Goal: Transaction & Acquisition: Book appointment/travel/reservation

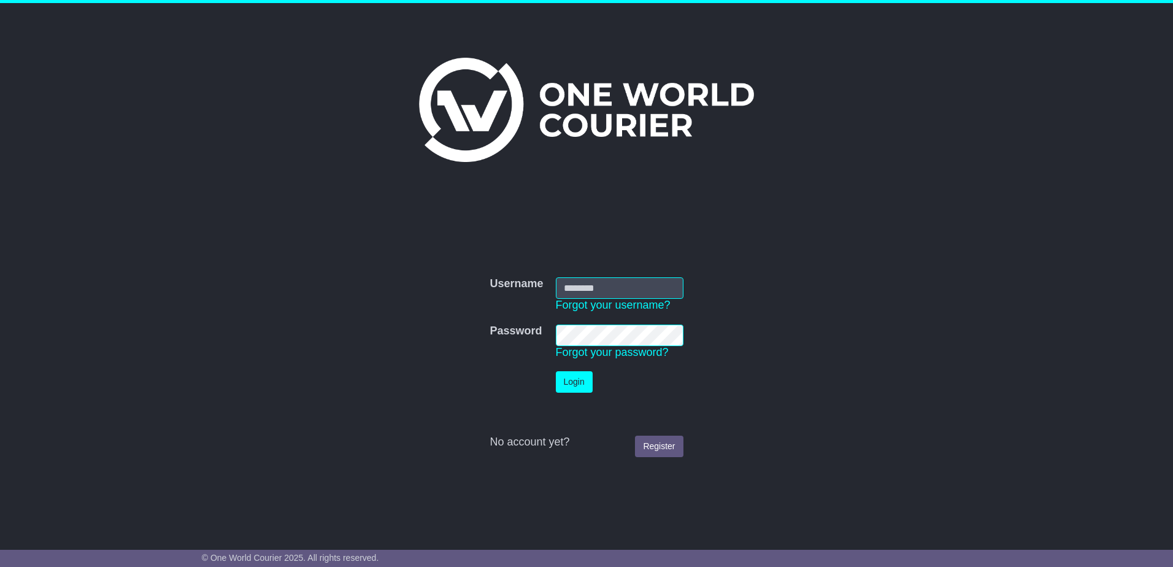
type input "**********"
click at [564, 393] on button "Login" at bounding box center [574, 381] width 37 height 21
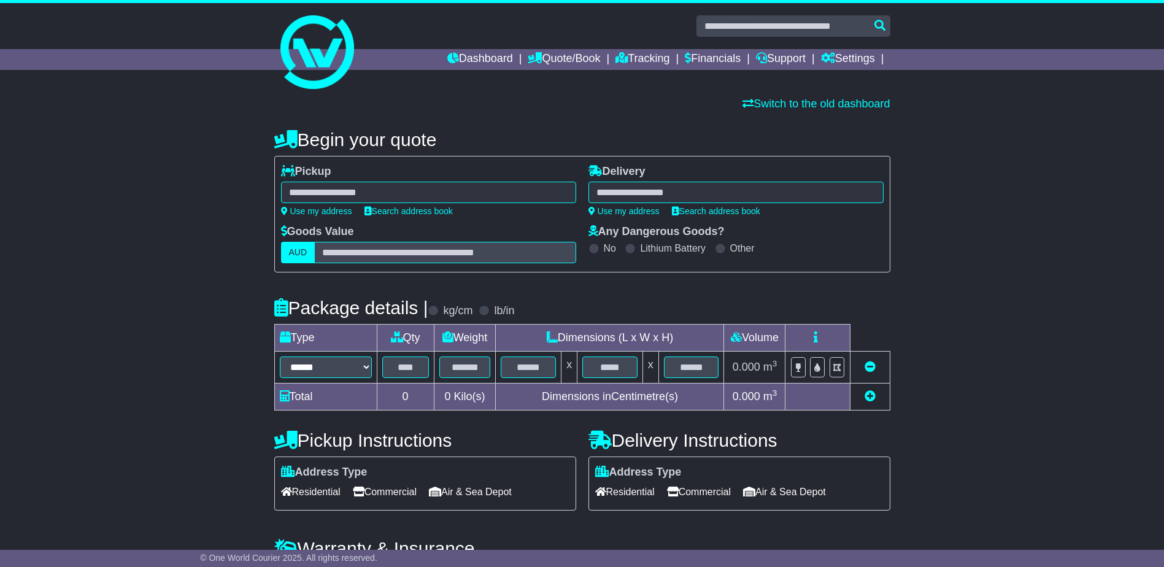
click at [414, 204] on div "**********" at bounding box center [428, 190] width 295 height 51
click at [415, 209] on link "Search address book" at bounding box center [408, 211] width 88 height 10
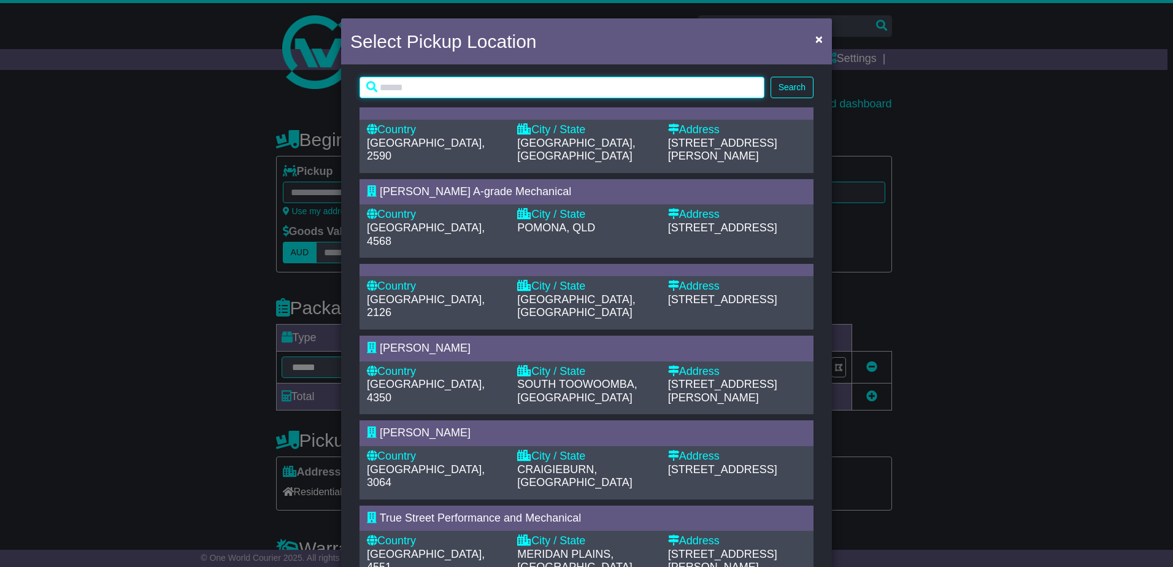
click at [441, 81] on input "text" at bounding box center [562, 87] width 405 height 21
type input "*"
type input "*****"
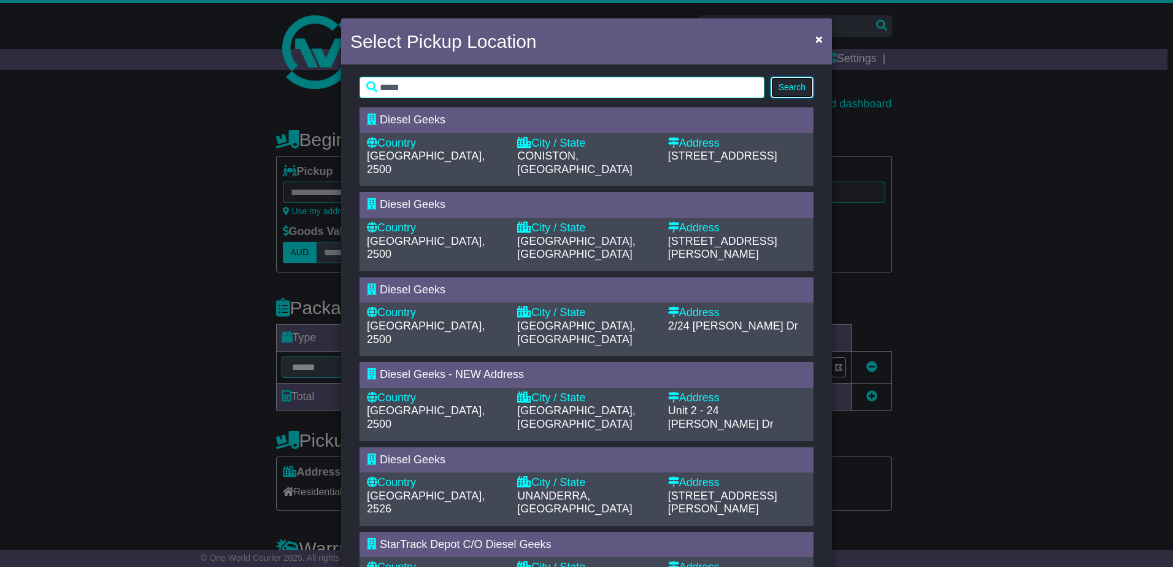
click at [774, 87] on button "Search" at bounding box center [792, 87] width 43 height 21
click at [494, 163] on div "[GEOGRAPHIC_DATA], 2500" at bounding box center [436, 163] width 138 height 26
type input "**********"
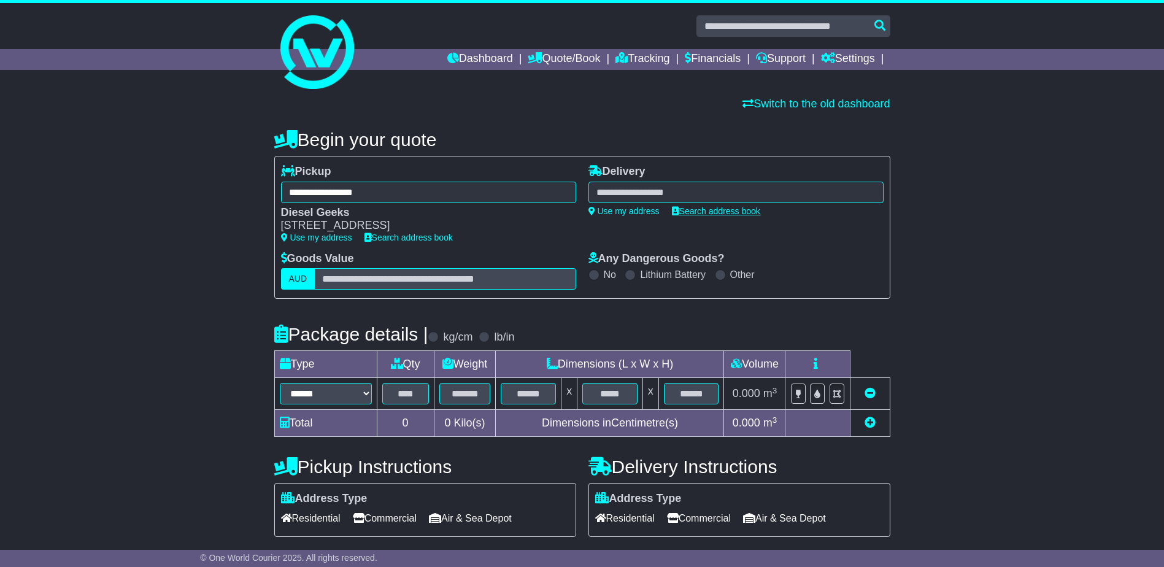
click at [711, 215] on div "**********" at bounding box center [735, 208] width 307 height 87
drag, startPoint x: 711, startPoint y: 215, endPoint x: 699, endPoint y: 205, distance: 15.2
click at [699, 205] on div "**********" at bounding box center [735, 190] width 295 height 51
click at [714, 204] on div "**********" at bounding box center [735, 190] width 295 height 51
click at [705, 203] on div "**********" at bounding box center [735, 190] width 295 height 51
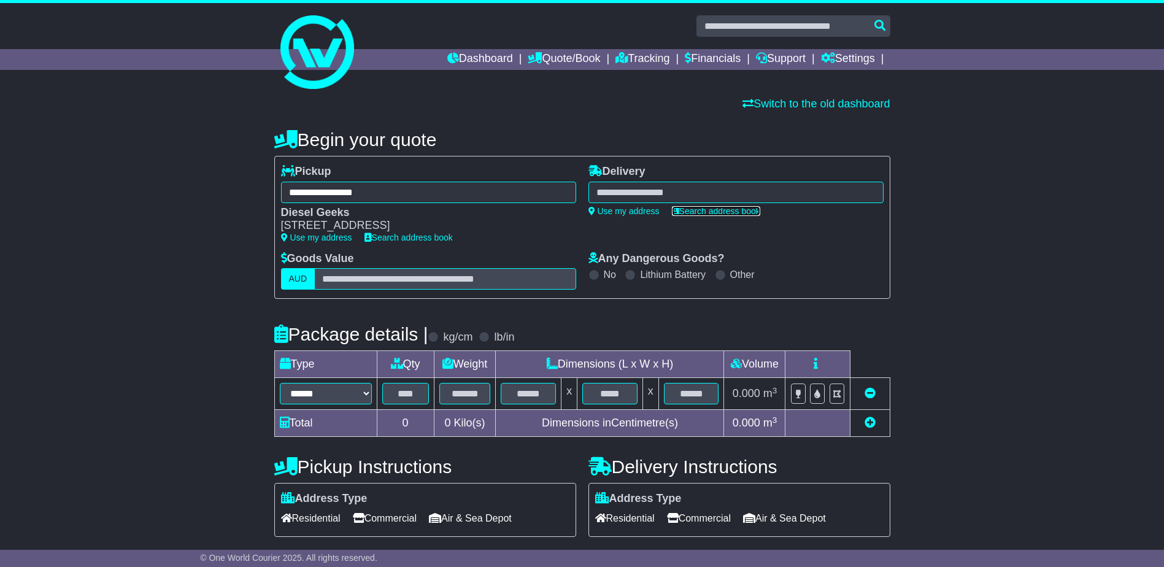
click at [705, 208] on link "Search address book" at bounding box center [716, 211] width 88 height 10
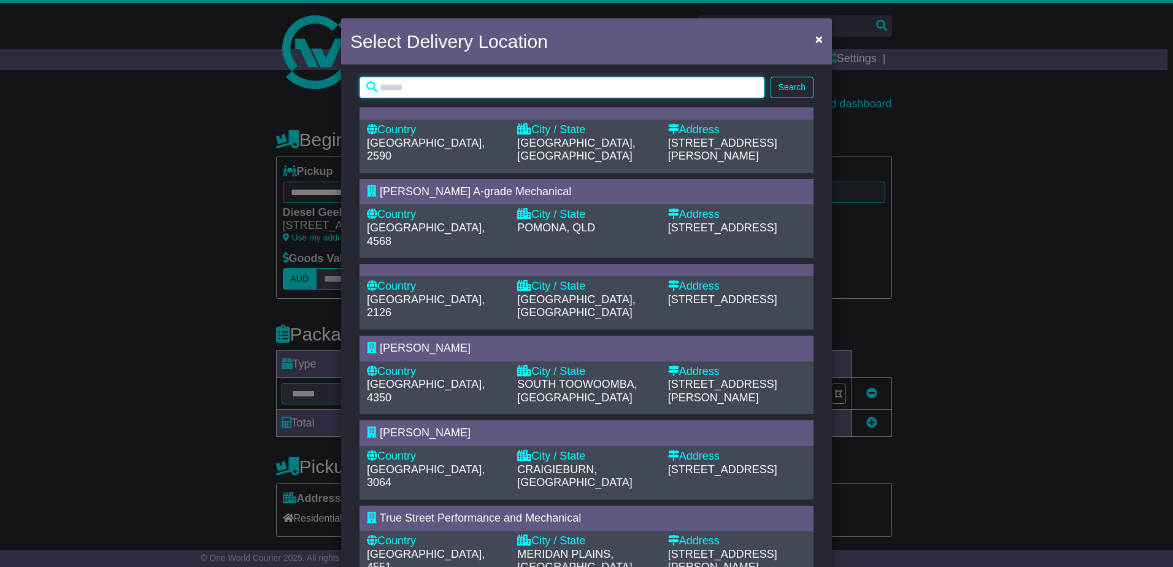
click at [566, 91] on input "text" at bounding box center [562, 87] width 405 height 21
type input "********"
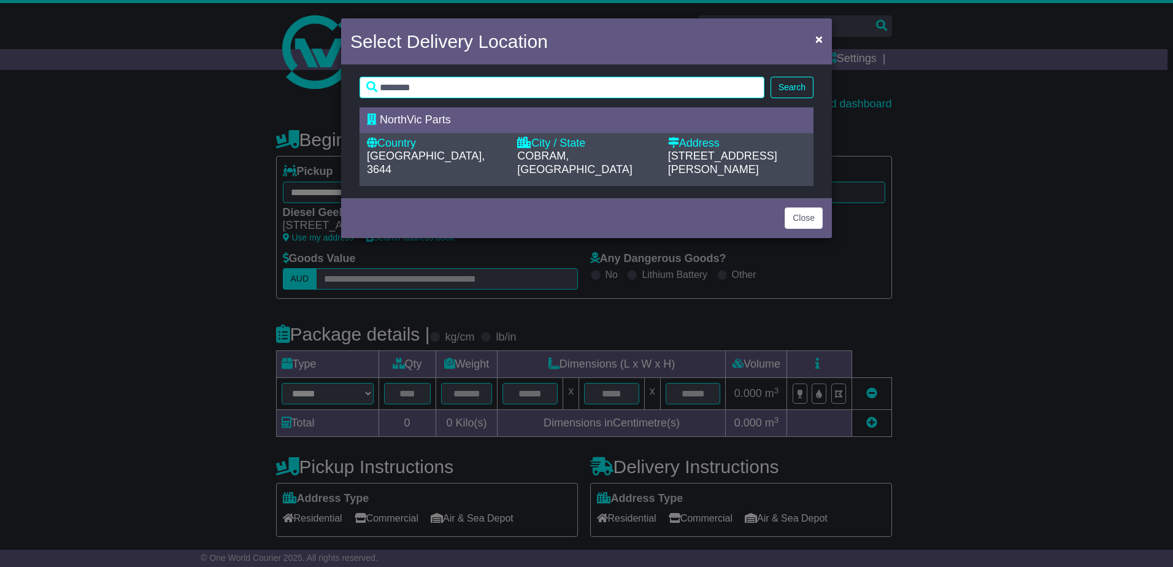
click at [548, 156] on span "COBRAM, [GEOGRAPHIC_DATA]" at bounding box center [574, 163] width 115 height 26
type input "**********"
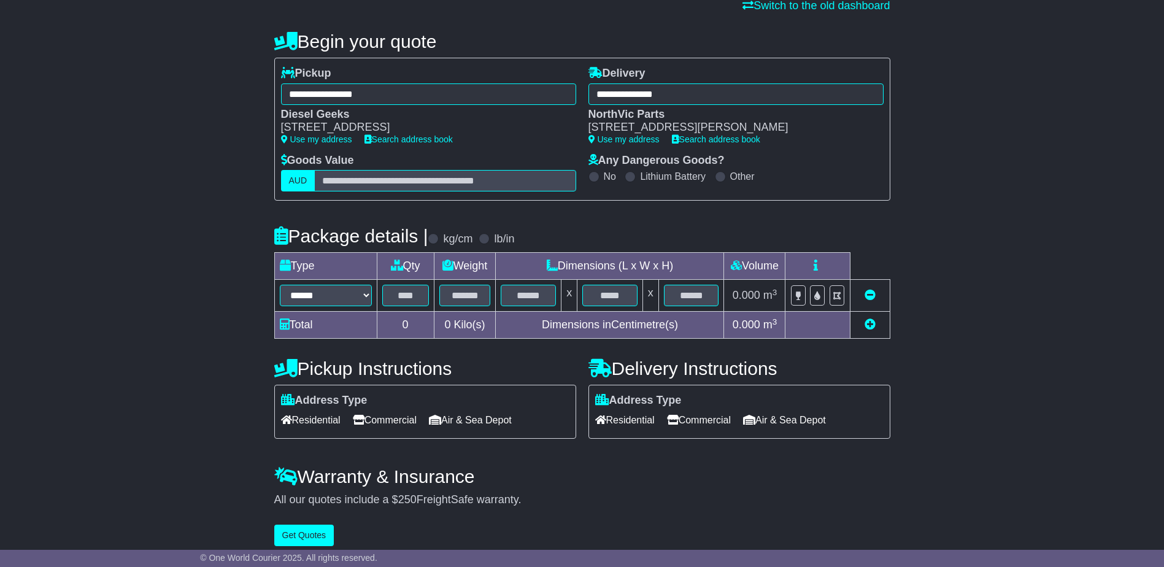
scroll to position [109, 0]
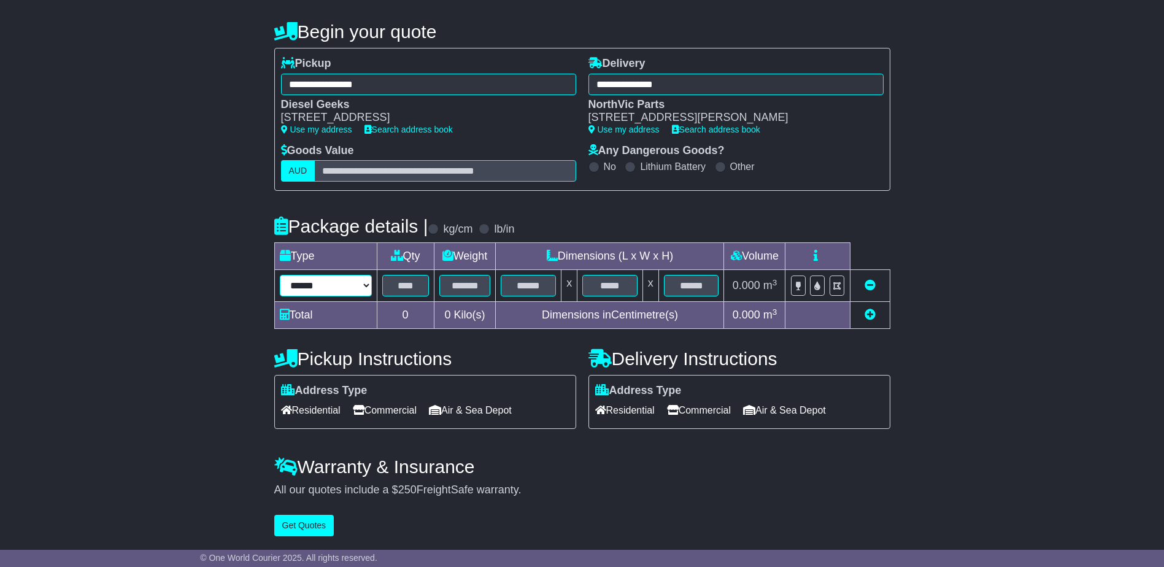
click at [358, 285] on select "****** ****** *** ******** ***** **** **** ****** *** *******" at bounding box center [326, 285] width 92 height 21
select select "*****"
click at [280, 275] on select "****** ****** *** ******** ***** **** **** ****** *** *******" at bounding box center [326, 285] width 92 height 21
click at [404, 285] on input "text" at bounding box center [405, 285] width 47 height 21
type input "*"
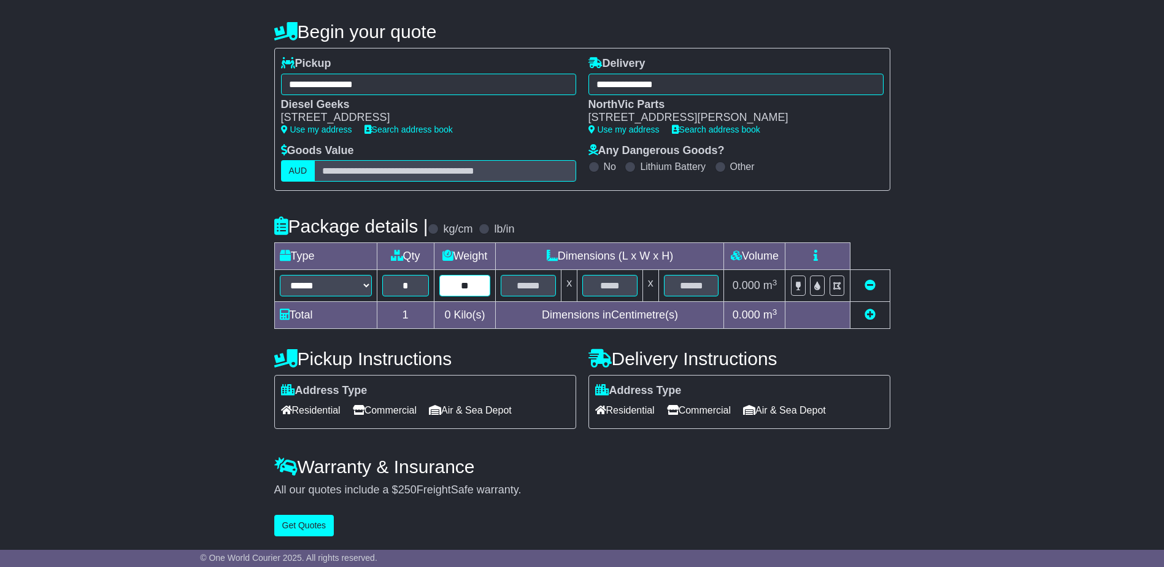
type input "**"
click at [314, 528] on button "Get Quotes" at bounding box center [304, 525] width 60 height 21
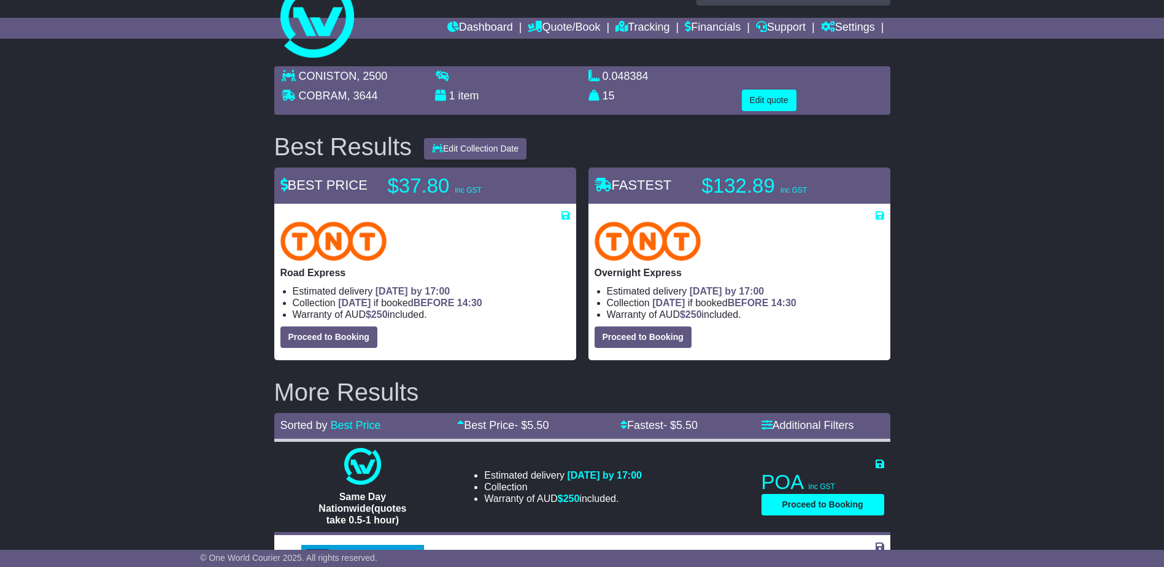
scroll to position [0, 0]
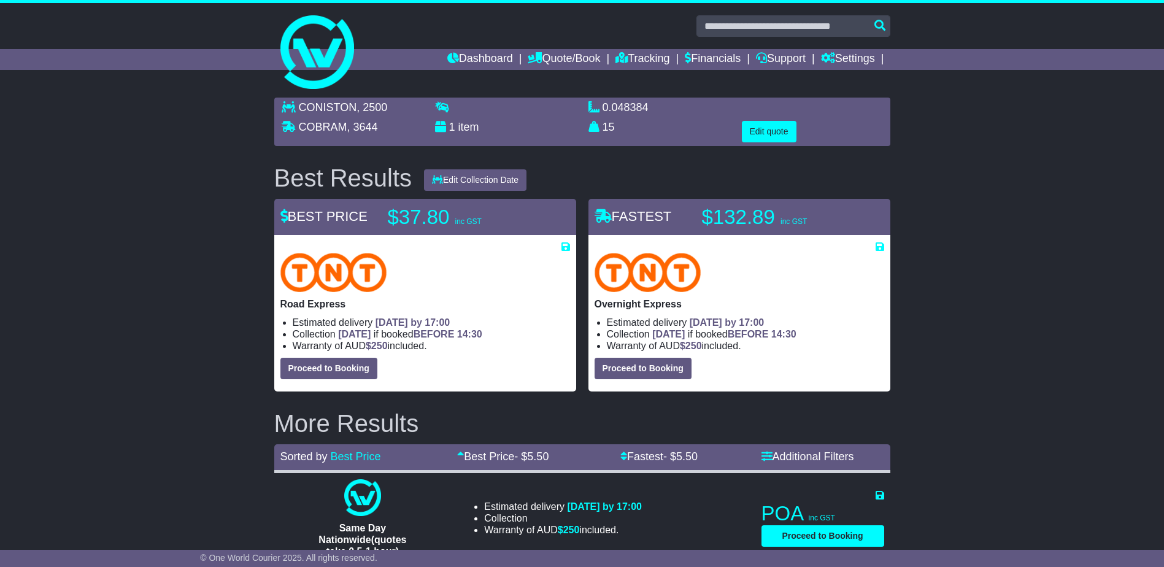
drag, startPoint x: 618, startPoint y: 320, endPoint x: 750, endPoint y: 363, distance: 138.7
click at [750, 363] on div "Overnight Express Estimated delivery [DATE] by 17:00 Collection [DATE] if booke…" at bounding box center [740, 316] width 290 height 126
drag, startPoint x: 750, startPoint y: 363, endPoint x: 744, endPoint y: 363, distance: 6.2
click at [744, 363] on div "Proceed to Booking About this service" at bounding box center [740, 368] width 290 height 21
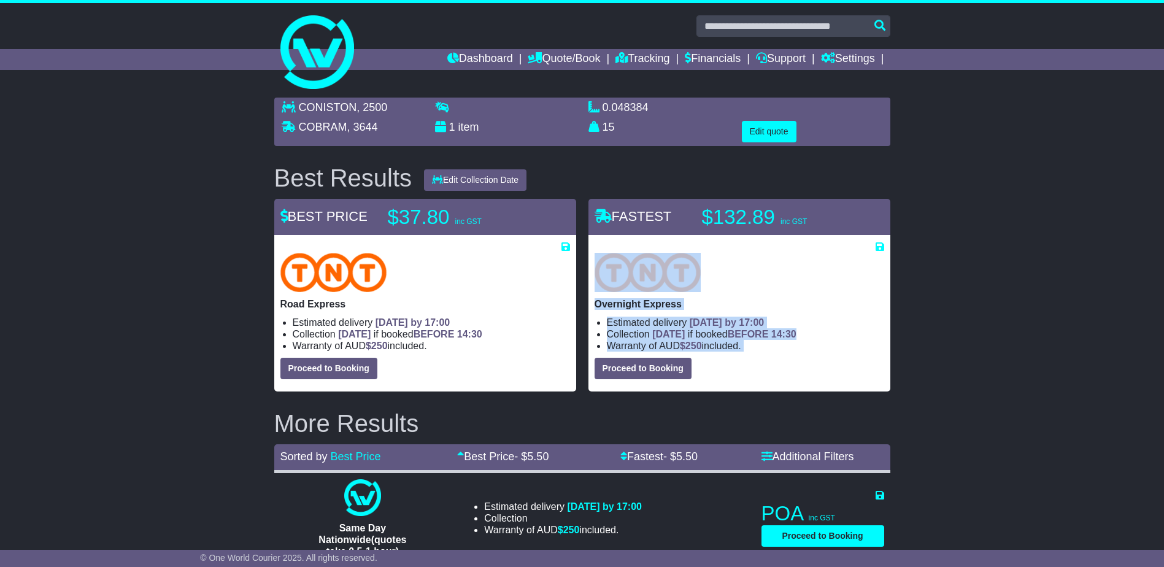
drag, startPoint x: 761, startPoint y: 353, endPoint x: 593, endPoint y: 287, distance: 180.7
click at [593, 287] on div "Overnight Express Estimated delivery [DATE] by 17:00 Collection [DATE] if booke…" at bounding box center [739, 313] width 302 height 156
drag, startPoint x: 593, startPoint y: 287, endPoint x: 749, endPoint y: 304, distance: 156.2
click at [749, 304] on p "Overnight Express" at bounding box center [740, 304] width 290 height 12
click at [648, 274] on img at bounding box center [648, 272] width 107 height 39
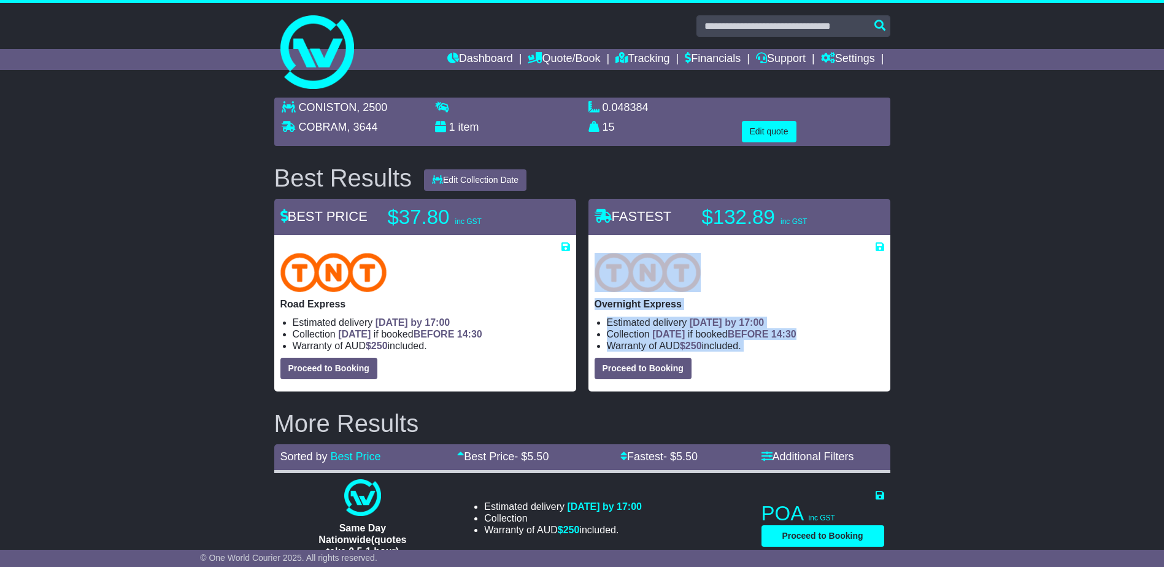
click at [603, 267] on img at bounding box center [648, 272] width 107 height 39
click at [796, 344] on li "Warranty of AUD $ 250 included." at bounding box center [745, 346] width 277 height 12
drag, startPoint x: 703, startPoint y: 329, endPoint x: 607, endPoint y: 252, distance: 123.5
click at [607, 252] on div "Overnight Express Estimated delivery [DATE] by 17:00 Collection [DATE] if booke…" at bounding box center [739, 313] width 302 height 156
click at [884, 354] on div "Overnight Express Estimated delivery [DATE] by 17:00 Collection [DATE] if booke…" at bounding box center [739, 313] width 302 height 156
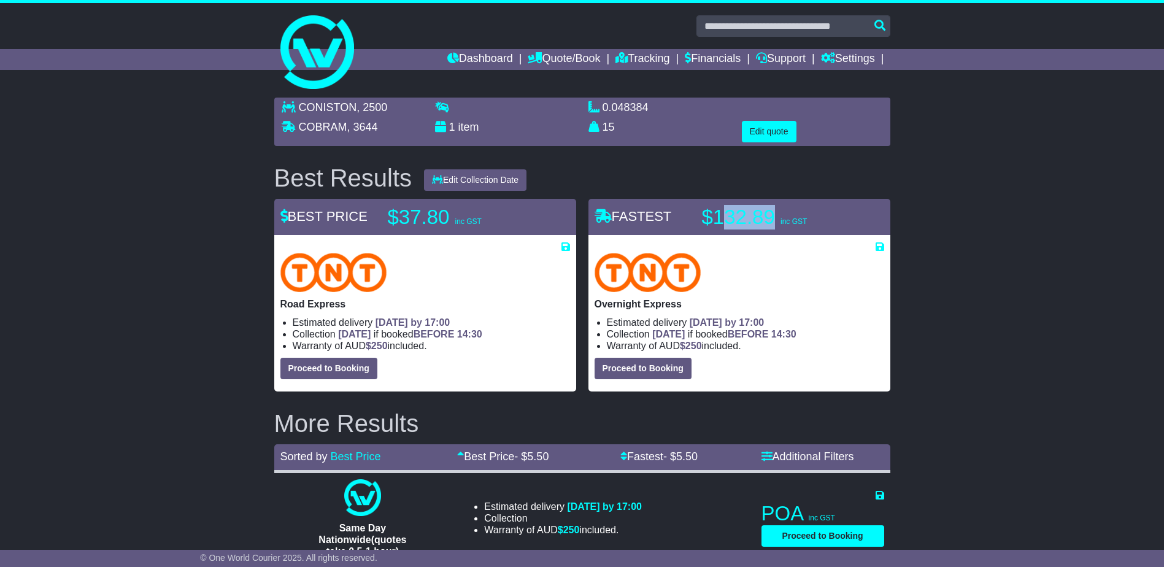
drag, startPoint x: 719, startPoint y: 213, endPoint x: 777, endPoint y: 227, distance: 59.4
click at [777, 227] on p "$132.89 inc GST" at bounding box center [778, 217] width 153 height 25
drag, startPoint x: 777, startPoint y: 227, endPoint x: 803, endPoint y: 234, distance: 27.4
click at [800, 235] on div "Overnight Express Estimated delivery [DATE] by 17:00 Collection [DATE] if booke…" at bounding box center [739, 313] width 302 height 156
drag, startPoint x: 812, startPoint y: 221, endPoint x: 693, endPoint y: 214, distance: 118.7
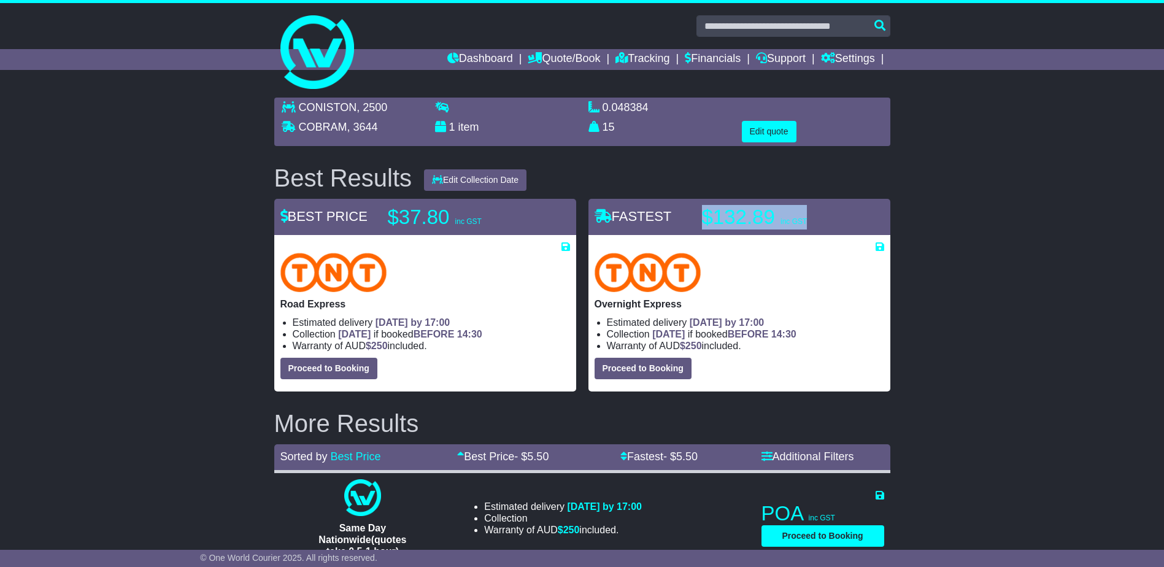
click at [693, 214] on div "FASTEST $132.89 inc GST" at bounding box center [739, 217] width 302 height 25
drag, startPoint x: 693, startPoint y: 214, endPoint x: 639, endPoint y: 220, distance: 54.3
click at [654, 220] on span "FASTEST" at bounding box center [633, 216] width 77 height 15
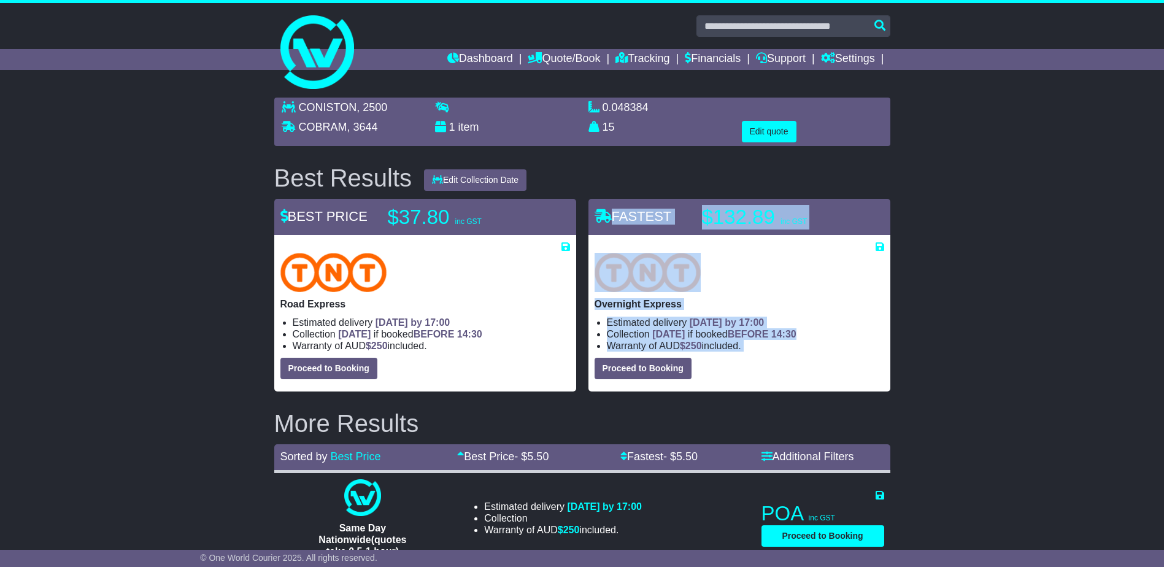
drag, startPoint x: 606, startPoint y: 218, endPoint x: 845, endPoint y: 355, distance: 276.2
click at [845, 355] on div "FASTEST $132.89 inc GST Overnight Express Estimated delivery [DATE] by 17:00 Co…" at bounding box center [739, 295] width 302 height 193
click at [845, 355] on div "Overnight Express Estimated delivery [DATE] by 17:00 Collection [DATE] if booke…" at bounding box center [740, 316] width 290 height 126
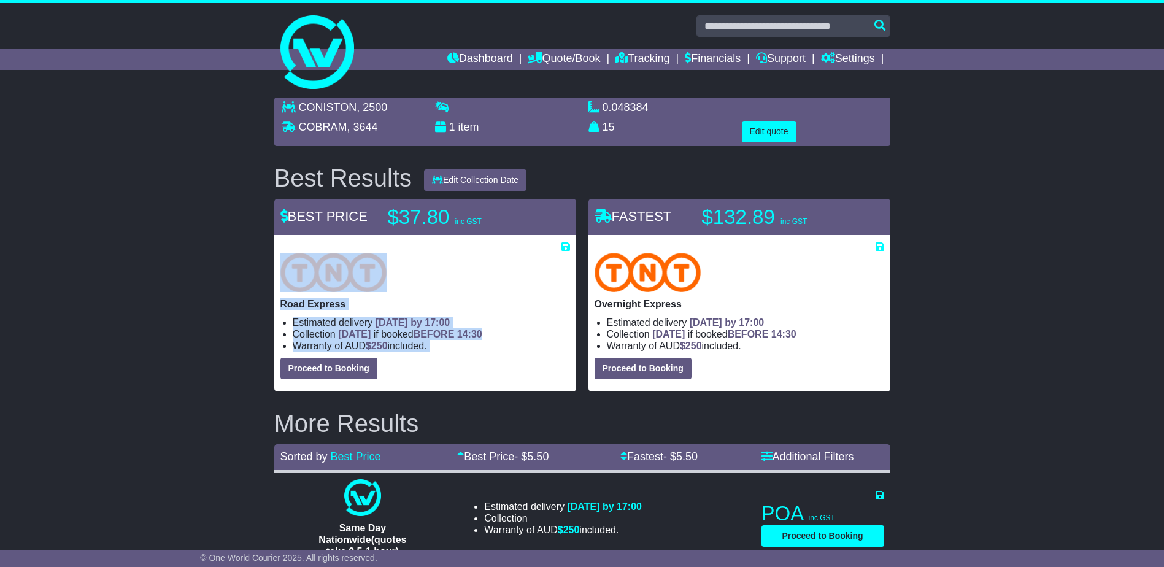
drag, startPoint x: 449, startPoint y: 353, endPoint x: 268, endPoint y: 252, distance: 207.7
click at [268, 252] on div "Save Quote × Close Save BEST PRICE $37.80 inc GST $" at bounding box center [425, 295] width 314 height 193
drag, startPoint x: 268, startPoint y: 252, endPoint x: 449, endPoint y: 284, distance: 183.9
click at [454, 292] on div at bounding box center [425, 272] width 290 height 39
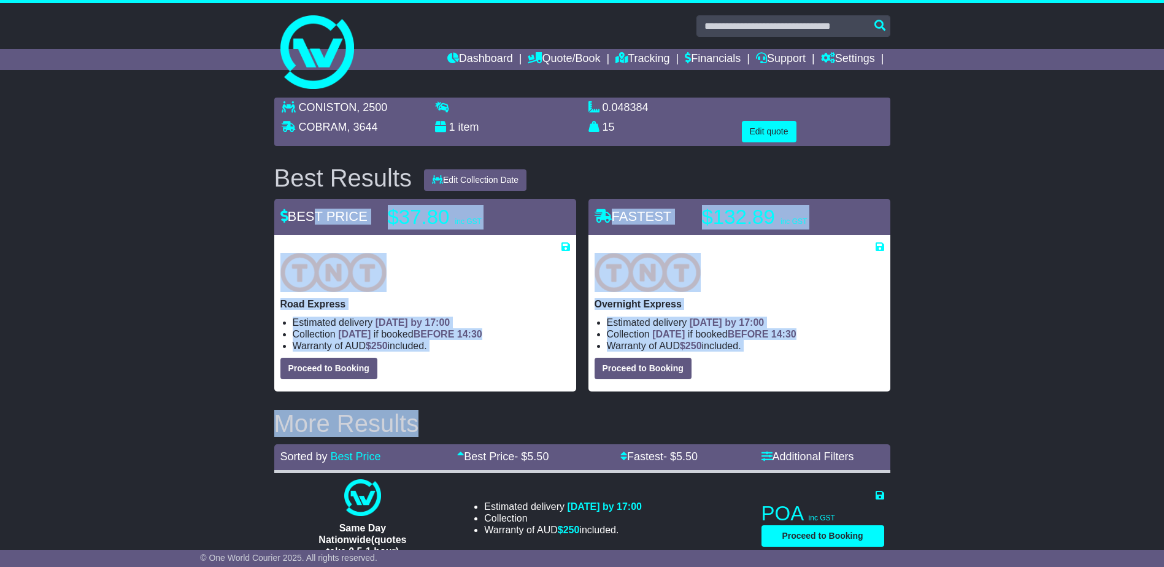
drag, startPoint x: 307, startPoint y: 203, endPoint x: 580, endPoint y: 397, distance: 334.4
drag, startPoint x: 580, startPoint y: 397, endPoint x: 490, endPoint y: 355, distance: 99.1
click at [490, 355] on div "Road Express Estimated delivery [DATE] by 17:00 Collection [DATE] if booked BEF…" at bounding box center [425, 316] width 290 height 126
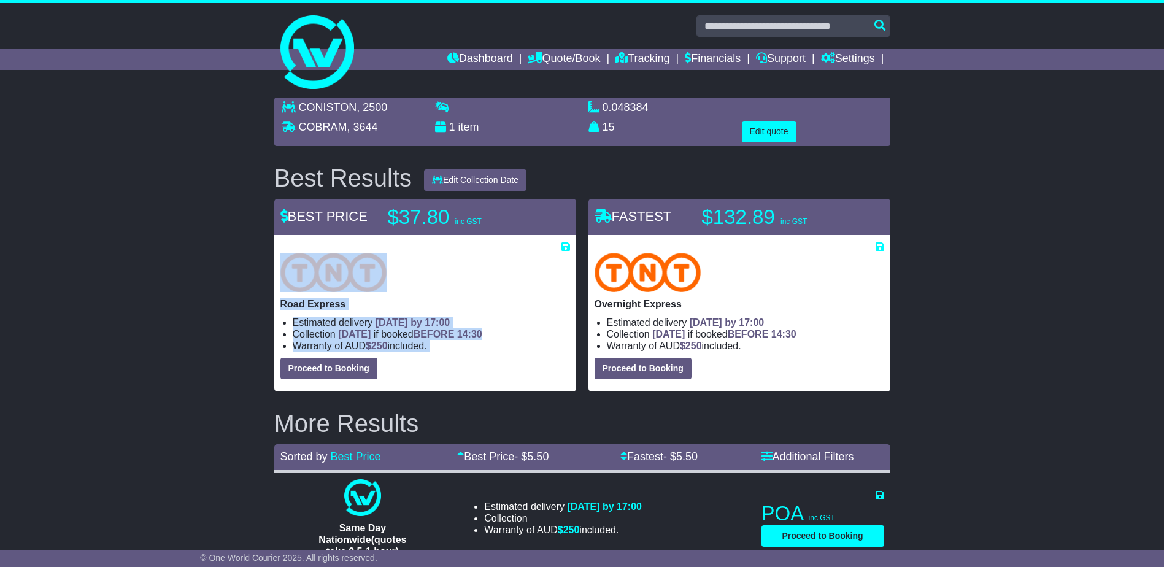
drag, startPoint x: 496, startPoint y: 354, endPoint x: 268, endPoint y: 219, distance: 265.7
click at [268, 219] on div "Save Quote × Close Save BEST PRICE $37.80 inc GST $" at bounding box center [425, 295] width 314 height 193
drag, startPoint x: 268, startPoint y: 219, endPoint x: 296, endPoint y: 239, distance: 35.2
click at [296, 239] on div "Road Express Estimated delivery [DATE] by 17:00 Collection [DATE] if booked BEF…" at bounding box center [425, 313] width 302 height 156
drag, startPoint x: 276, startPoint y: 220, endPoint x: 466, endPoint y: 342, distance: 226.4
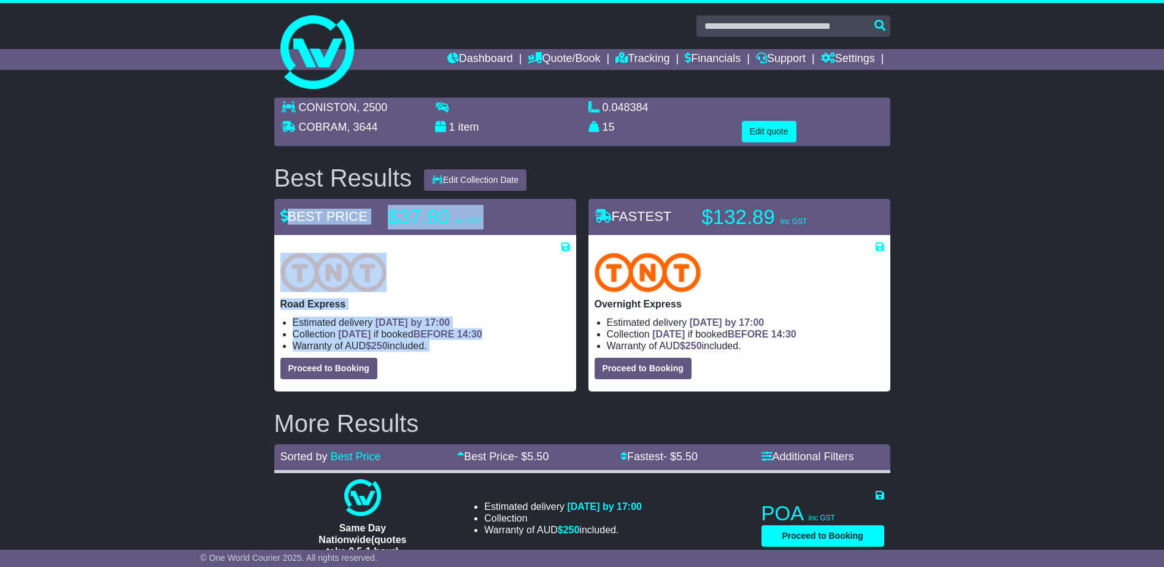
click at [466, 342] on div "BEST PRICE $37.80 inc GST Road Express Estimated delivery [DATE] by 17:00 Colle…" at bounding box center [425, 295] width 302 height 193
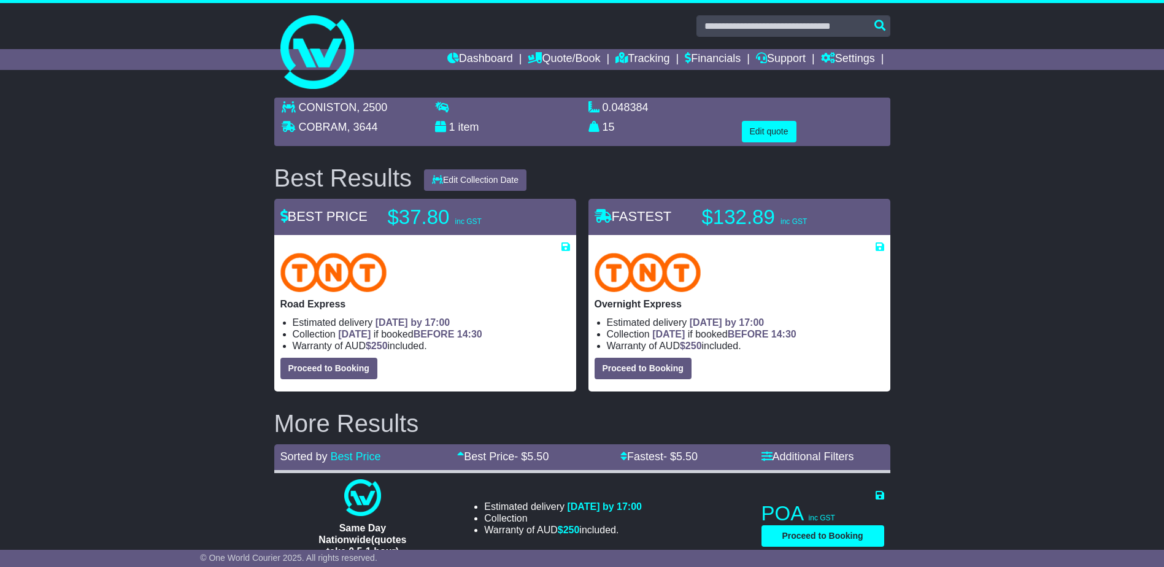
drag, startPoint x: 466, startPoint y: 342, endPoint x: 477, endPoint y: 356, distance: 17.4
click at [477, 356] on div "Road Express Estimated delivery [DATE] by 17:00 Collection [DATE] if booked BEF…" at bounding box center [425, 316] width 290 height 126
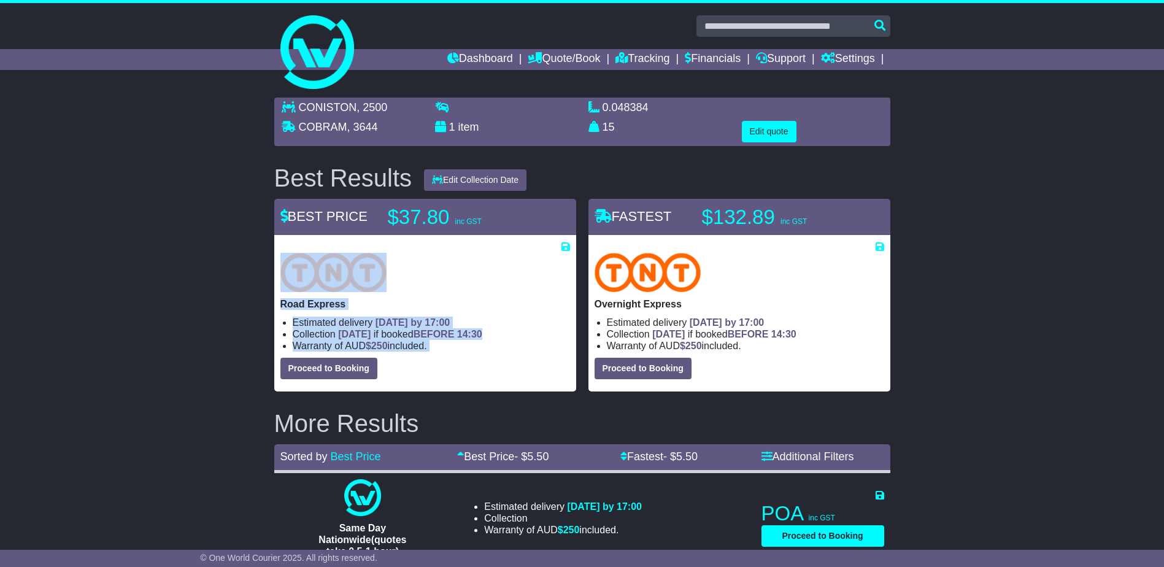
drag, startPoint x: 430, startPoint y: 334, endPoint x: 294, endPoint y: 245, distance: 163.0
click at [294, 245] on div "Road Express Estimated delivery [DATE] by 17:00 Collection [DATE] if booked BEF…" at bounding box center [425, 313] width 302 height 156
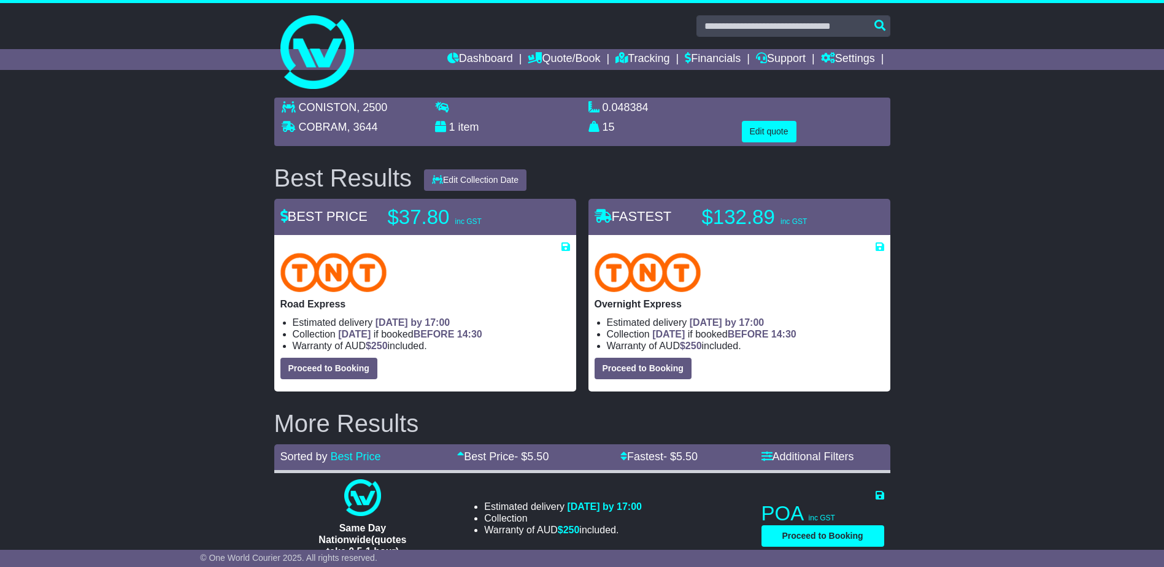
drag, startPoint x: 294, startPoint y: 245, endPoint x: 276, endPoint y: 226, distance: 25.6
click at [276, 226] on div "BEST PRICE $37.80 inc GST" at bounding box center [425, 217] width 302 height 25
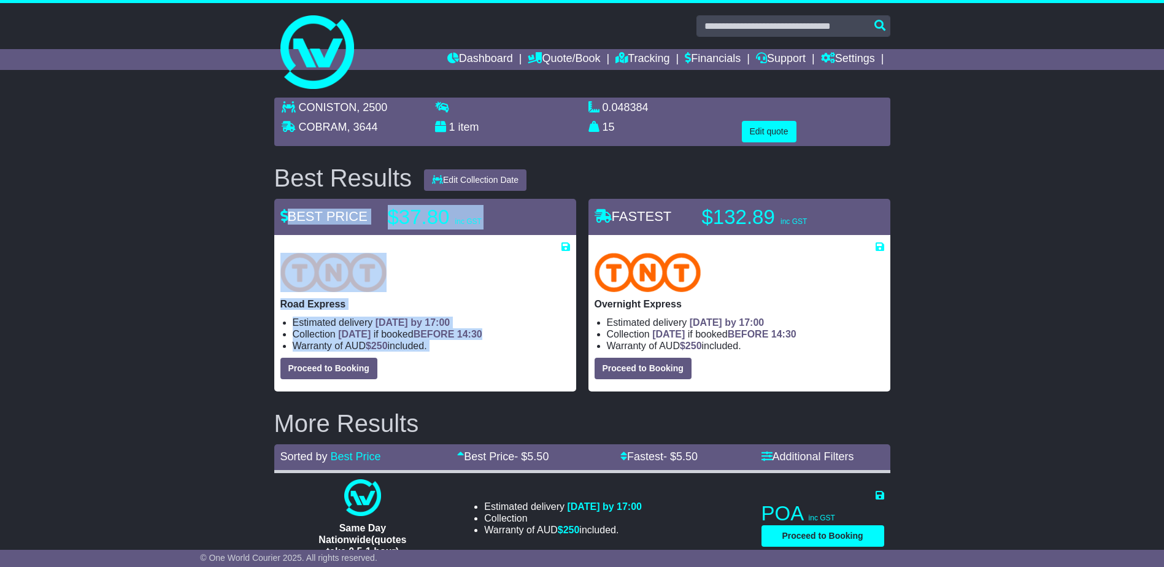
drag, startPoint x: 278, startPoint y: 215, endPoint x: 523, endPoint y: 379, distance: 294.6
click at [523, 379] on div "BEST PRICE $37.80 inc GST Road Express Estimated delivery [DATE] by 17:00 Colle…" at bounding box center [425, 295] width 302 height 193
drag, startPoint x: 523, startPoint y: 379, endPoint x: 460, endPoint y: 349, distance: 69.7
click at [458, 349] on li "Warranty of AUD $ 250 included." at bounding box center [431, 346] width 277 height 12
drag, startPoint x: 481, startPoint y: 349, endPoint x: 277, endPoint y: 238, distance: 231.7
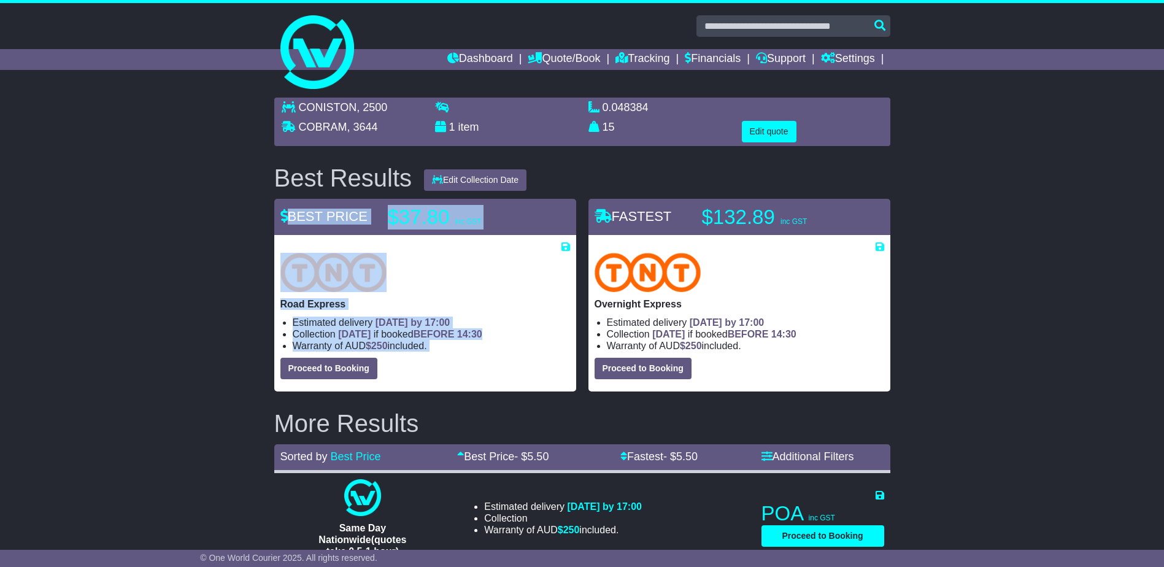
click at [277, 238] on div "Road Express Estimated delivery [DATE] by 17:00 Collection [DATE] if booked BEF…" at bounding box center [425, 313] width 302 height 156
drag, startPoint x: 277, startPoint y: 238, endPoint x: 336, endPoint y: 242, distance: 58.4
click at [336, 242] on div at bounding box center [425, 247] width 290 height 12
drag, startPoint x: 288, startPoint y: 213, endPoint x: 490, endPoint y: 355, distance: 247.2
click at [490, 355] on div "Save Quote × Close Save BEST PRICE $37.80 inc GST $" at bounding box center [425, 295] width 314 height 193
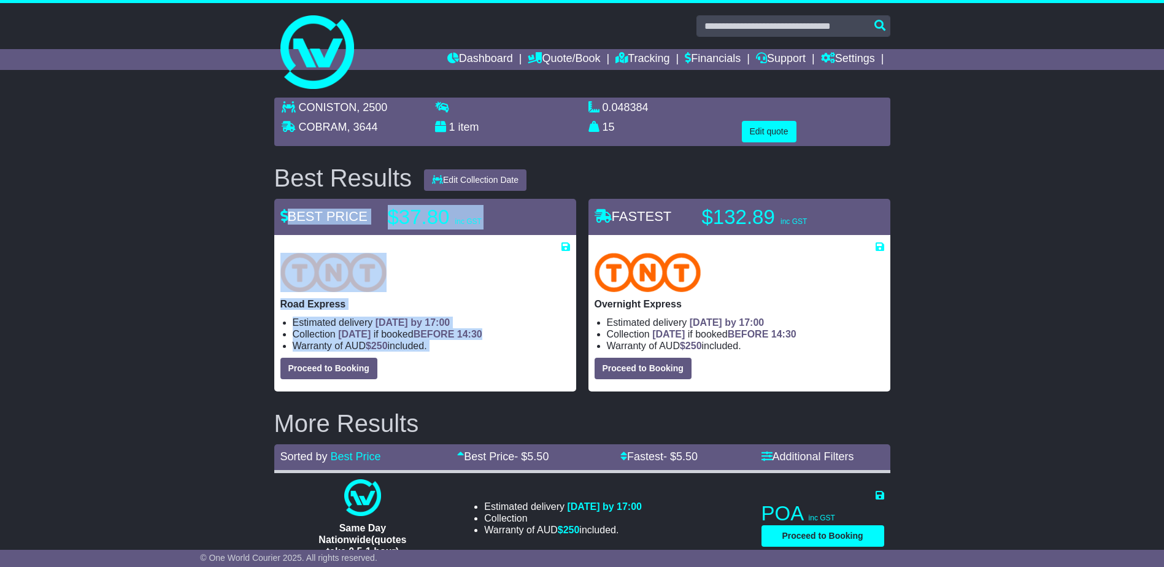
click at [487, 355] on div "Road Express Estimated delivery [DATE] by 17:00 Collection [DATE] if booked BEF…" at bounding box center [425, 316] width 290 height 126
